Goal: Information Seeking & Learning: Learn about a topic

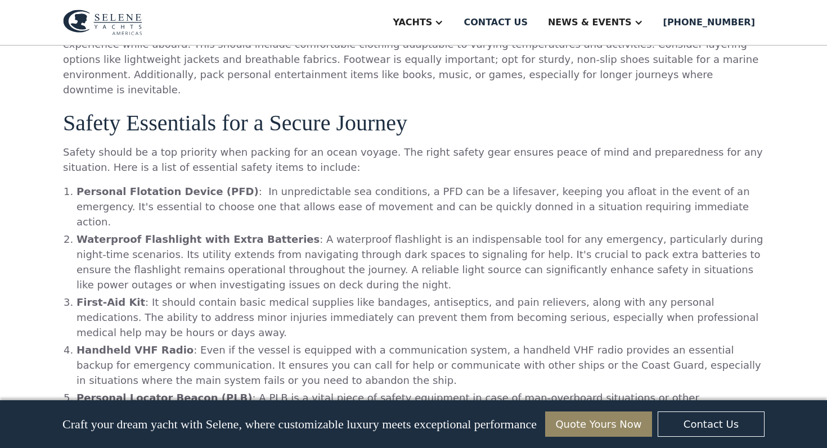
scroll to position [959, 0]
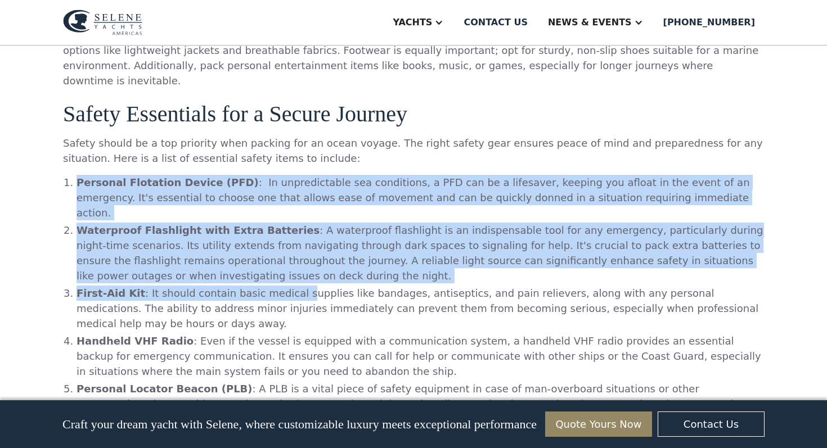
drag, startPoint x: 77, startPoint y: 150, endPoint x: 287, endPoint y: 245, distance: 231.0
click at [287, 245] on ol "Personal Flotation Device (PFD) : In unpredictable sea conditions, a PFD can be…" at bounding box center [413, 405] width 701 height 460
click at [287, 286] on li "First-Aid Kit : It should contain basic medical supplies like bandages, antisep…" at bounding box center [419, 309] width 687 height 46
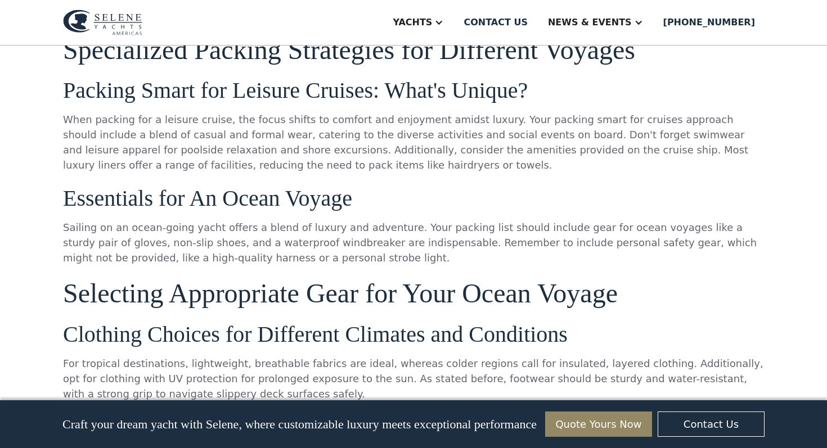
scroll to position [1920, 0]
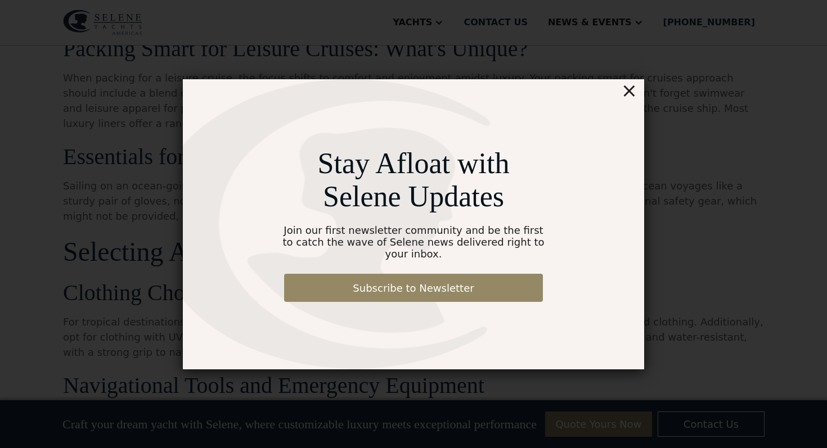
click at [633, 97] on div "×" at bounding box center [629, 90] width 16 height 22
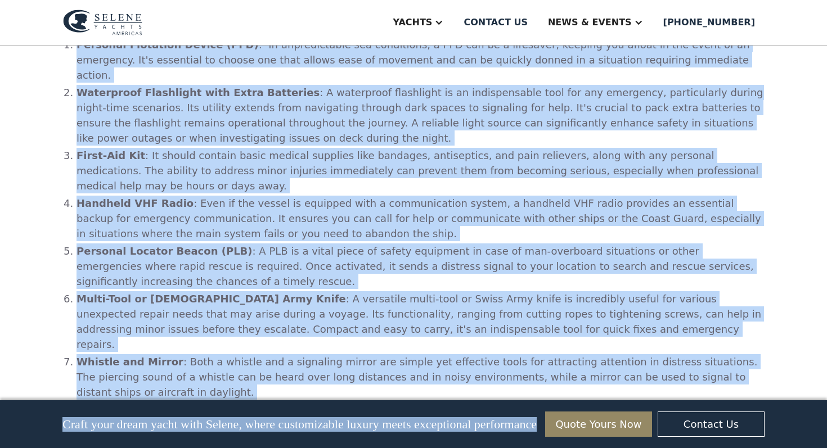
scroll to position [1113, 0]
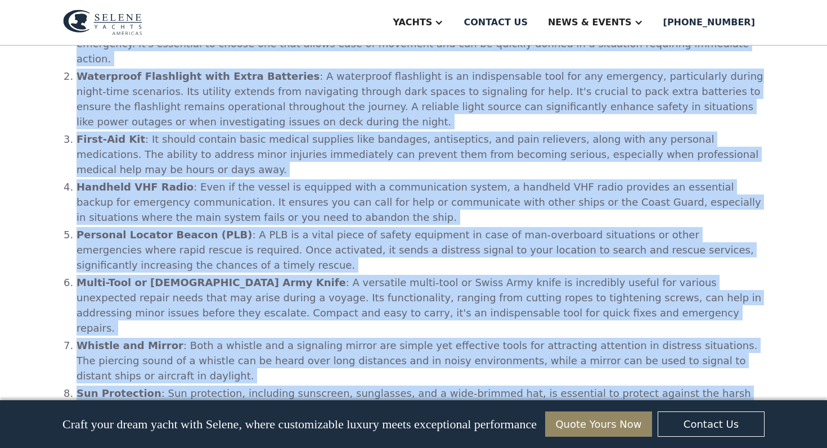
drag, startPoint x: 78, startPoint y: 92, endPoint x: 171, endPoint y: 356, distance: 280.4
click at [171, 356] on ol "Personal Flotation Device (PFD) : In unpredictable sea conditions, a PFD can be…" at bounding box center [413, 251] width 701 height 460
copy ol "Loremips Dolorsita Consec (ADI) : El seddoeiusmodt inc utlaboreet, d MAG ali en…"
click at [113, 338] on li "Whistle and Mirror : Both a whistle and a signaling mirror are simple yet effec…" at bounding box center [419, 361] width 687 height 46
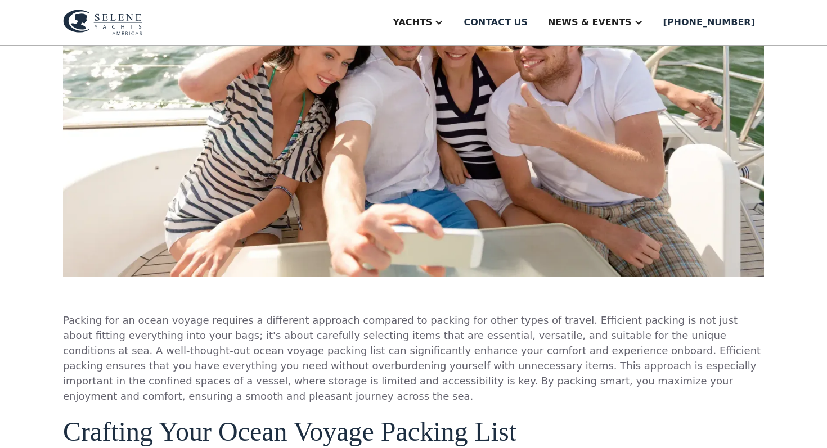
scroll to position [281, 0]
